Goal: Task Accomplishment & Management: Manage account settings

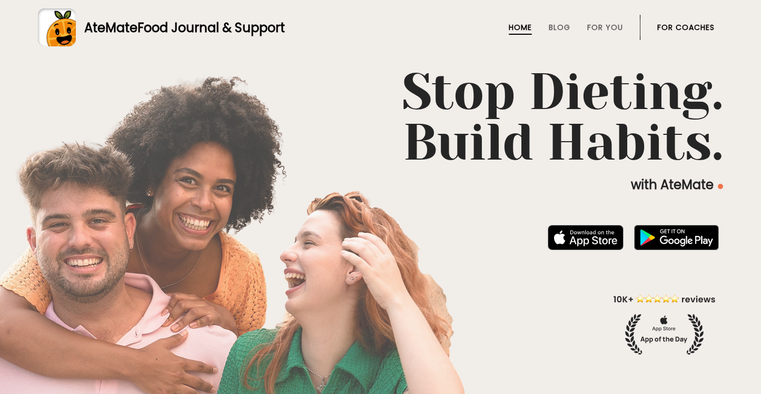
click at [684, 25] on link "For Coaches" at bounding box center [685, 27] width 57 height 8
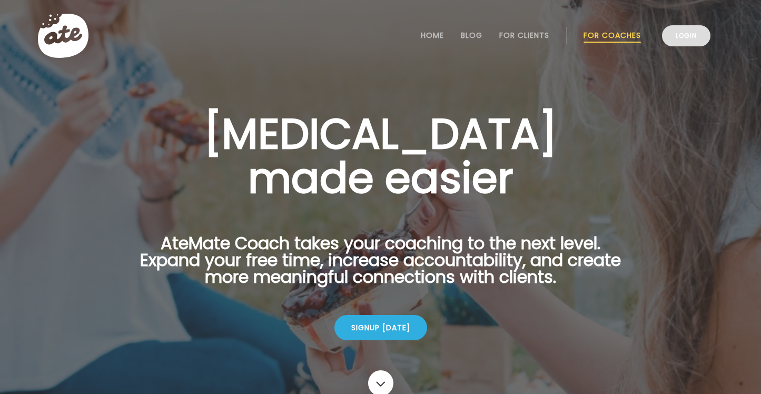
click at [678, 37] on link "Login" at bounding box center [686, 35] width 48 height 21
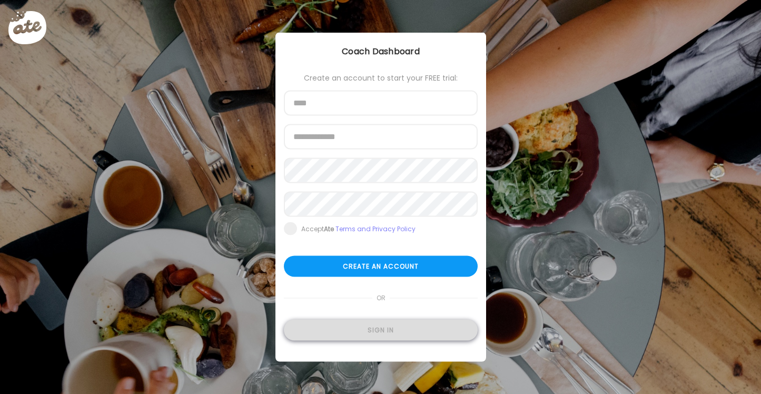
type input "**********"
drag, startPoint x: 397, startPoint y: 328, endPoint x: 385, endPoint y: 330, distance: 11.7
click at [397, 328] on div "Sign in" at bounding box center [381, 330] width 194 height 21
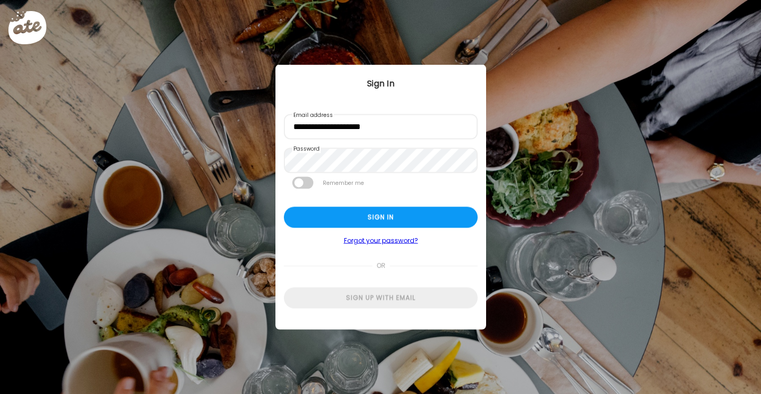
click at [381, 330] on div "Ate Coach Dashboard Wahoo! It’s official Take a moment to set up your Coach Pro…" at bounding box center [380, 197] width 761 height 394
click at [410, 221] on div "Sign in" at bounding box center [381, 217] width 194 height 21
type input "**********"
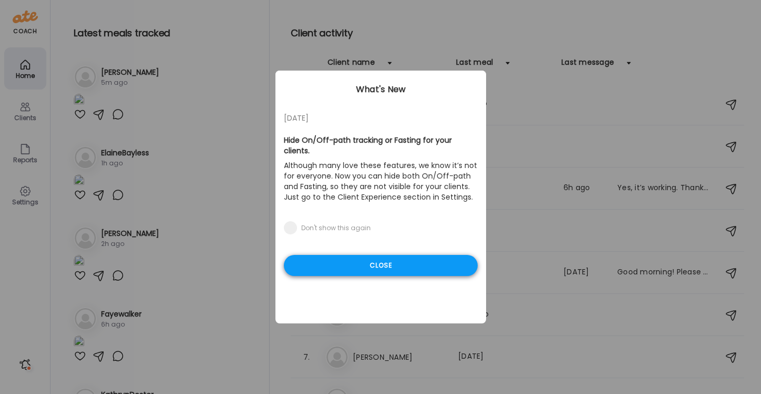
click at [404, 255] on div "Close" at bounding box center [381, 265] width 194 height 21
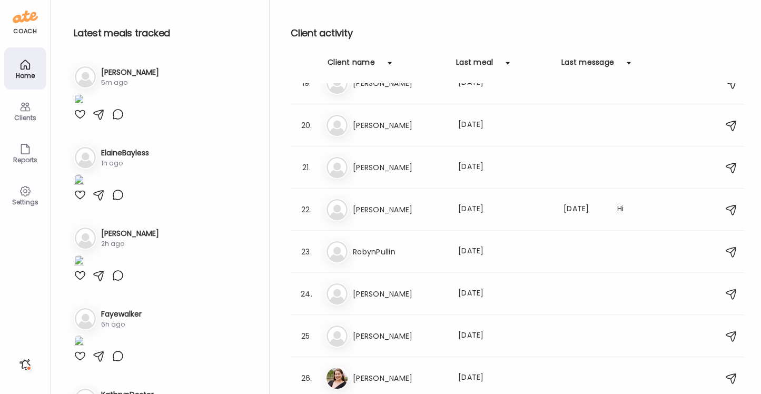
scroll to position [821, 0]
click at [25, 106] on icon at bounding box center [25, 107] width 13 height 13
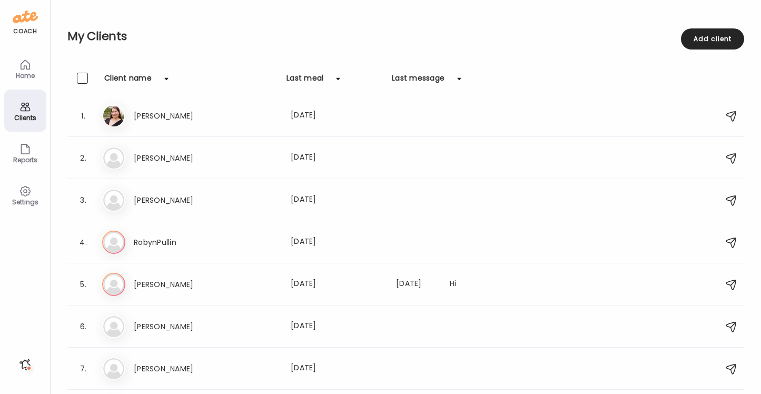
scroll to position [0, 0]
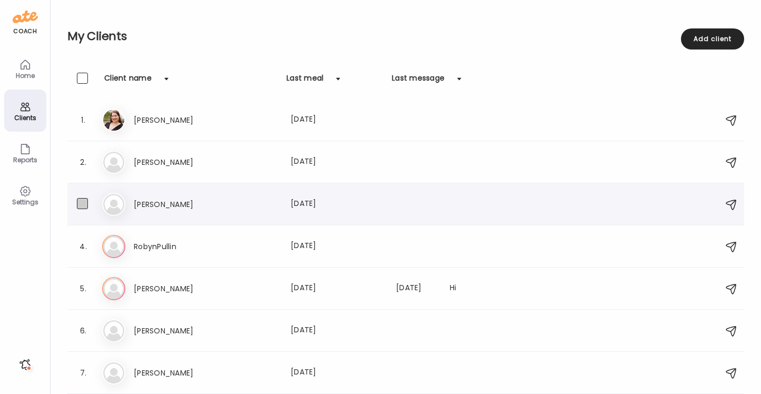
click at [83, 200] on span at bounding box center [82, 203] width 11 height 11
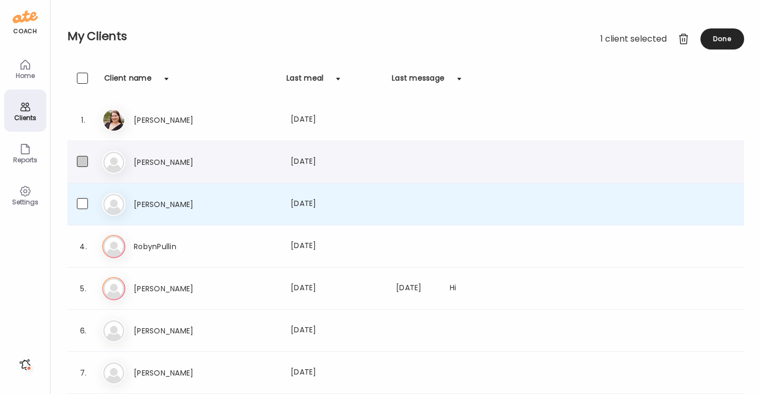
click at [82, 161] on span at bounding box center [82, 161] width 11 height 11
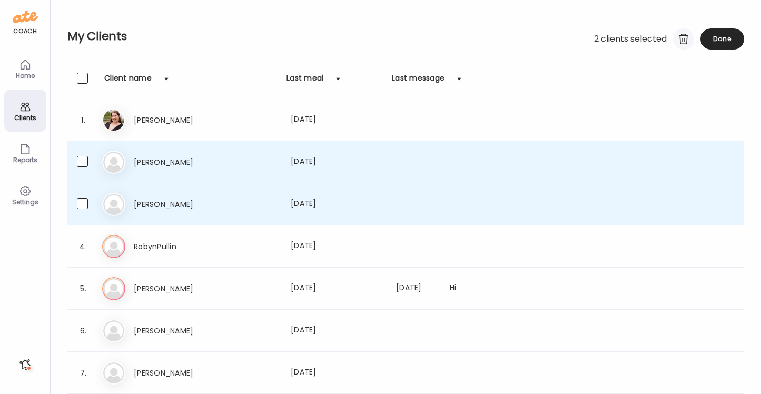
click at [681, 41] on div at bounding box center [683, 38] width 21 height 21
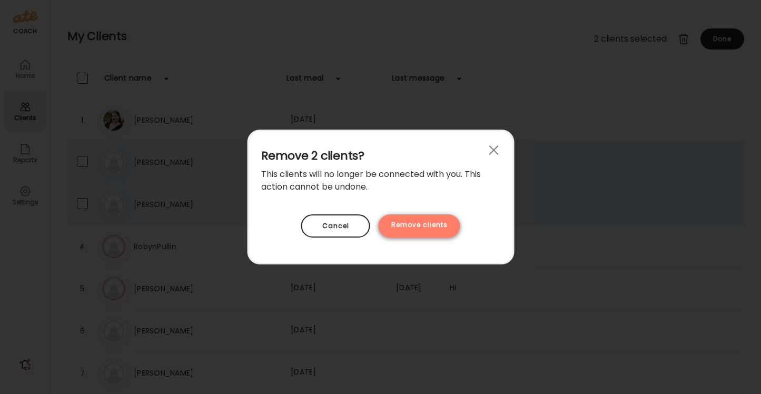
click at [428, 227] on div "Remove clients" at bounding box center [420, 225] width 82 height 23
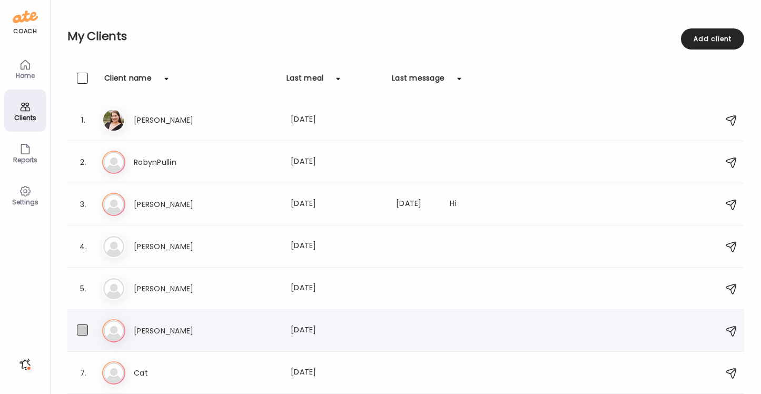
click at [82, 332] on span at bounding box center [82, 329] width 11 height 11
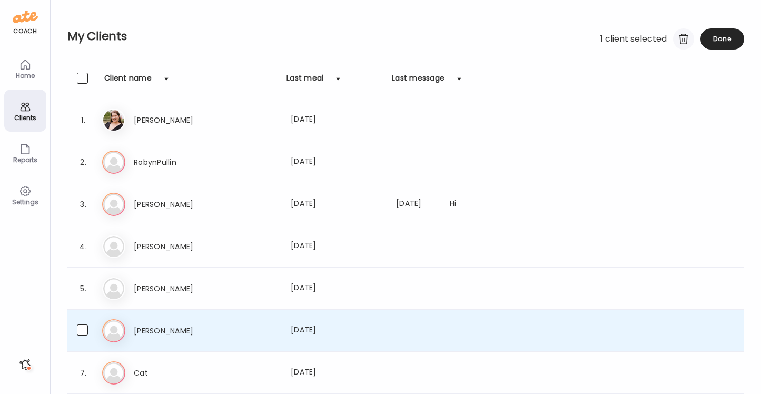
click at [681, 39] on div at bounding box center [683, 38] width 21 height 21
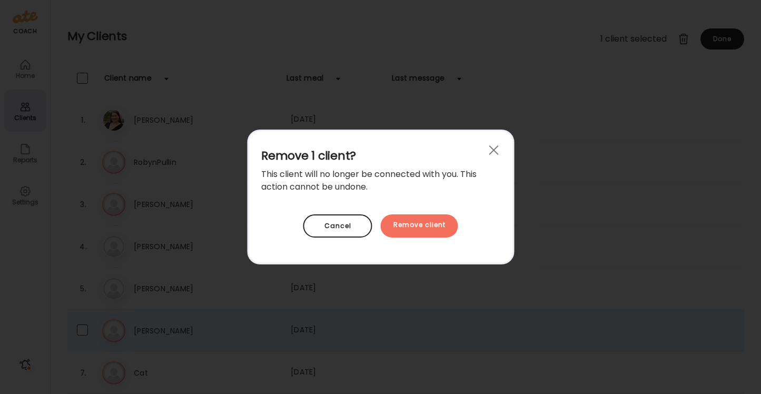
click at [423, 227] on div "Remove client" at bounding box center [419, 225] width 77 height 23
